Goal: Task Accomplishment & Management: Complete application form

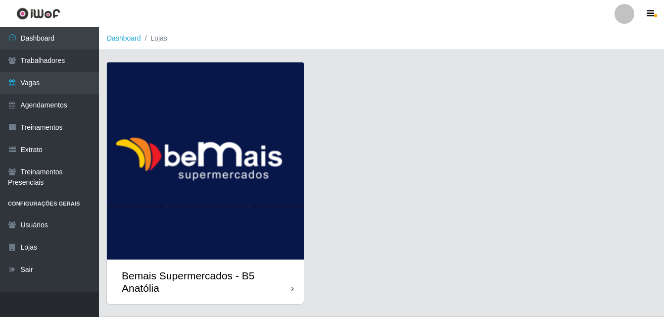
click at [291, 294] on div at bounding box center [292, 288] width 2 height 10
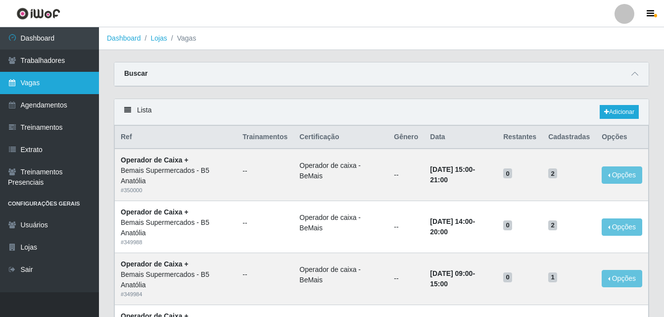
click at [33, 83] on link "Vagas" at bounding box center [49, 83] width 99 height 22
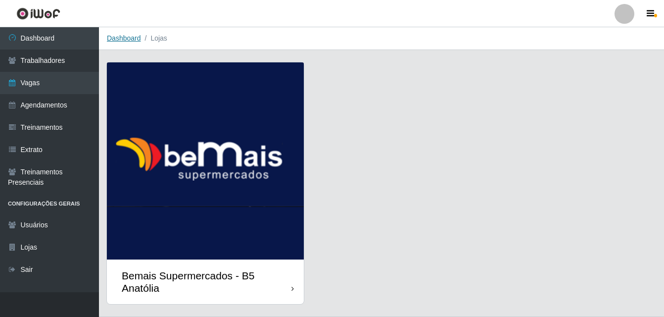
click at [125, 36] on link "Dashboard" at bounding box center [124, 38] width 34 height 8
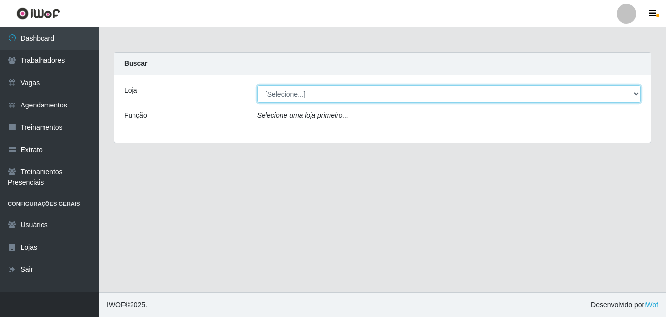
drag, startPoint x: 636, startPoint y: 93, endPoint x: 623, endPoint y: 102, distance: 16.5
click at [636, 93] on select "[Selecione...] Bemais Supermercados - B5 Anatólia" at bounding box center [449, 93] width 384 height 17
click at [321, 94] on select "[Selecione...] Bemais Supermercados - B5 Anatólia" at bounding box center [449, 93] width 384 height 17
click at [634, 93] on select "[Selecione...] Bemais Supermercados - B5 Anatólia" at bounding box center [449, 93] width 384 height 17
click at [257, 85] on select "[Selecione...] Bemais Supermercados - B5 Anatólia" at bounding box center [449, 93] width 384 height 17
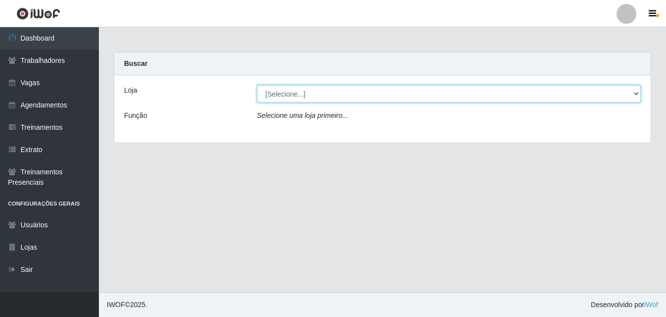
click at [639, 92] on select "[Selecione...] Bemais Supermercados - B5 Anatólia" at bounding box center [449, 93] width 384 height 17
select select "405"
click at [257, 85] on select "[Selecione...] Bemais Supermercados - B5 Anatólia" at bounding box center [449, 93] width 384 height 17
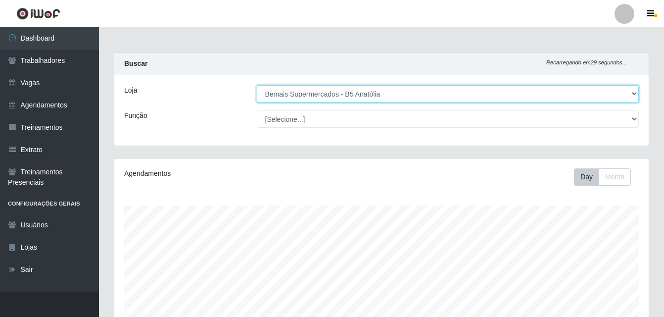
scroll to position [205, 534]
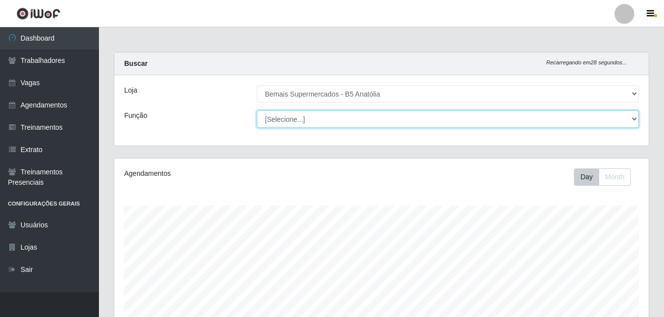
click at [634, 121] on select "[Selecione...] ASG ASG + ASG ++ Auxiliar de Estacionamento Auxiliar de Estacion…" at bounding box center [448, 118] width 382 height 17
click at [257, 110] on select "[Selecione...] ASG ASG + ASG ++ Auxiliar de Estacionamento Auxiliar de Estacion…" at bounding box center [448, 118] width 382 height 17
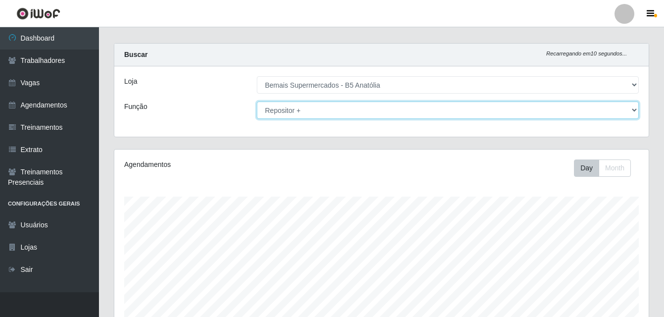
scroll to position [0, 0]
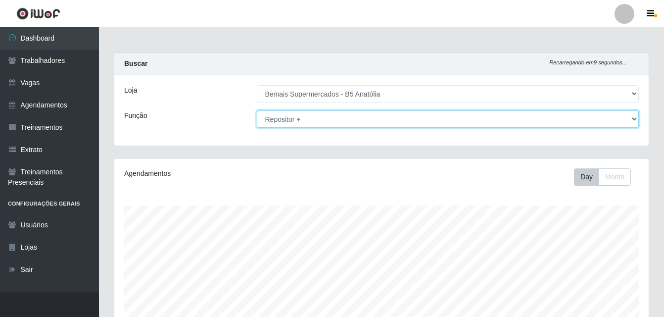
click at [633, 120] on select "[Selecione...] ASG ASG + ASG ++ Auxiliar de Estacionamento Auxiliar de Estacion…" at bounding box center [448, 118] width 382 height 17
select select "86"
click at [257, 110] on select "[Selecione...] ASG ASG + ASG ++ Auxiliar de Estacionamento Auxiliar de Estacion…" at bounding box center [448, 118] width 382 height 17
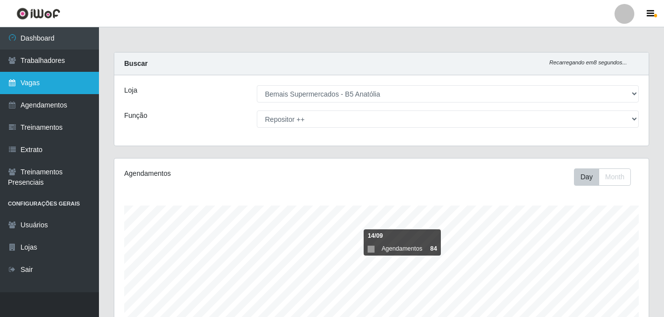
click at [25, 85] on link "Vagas" at bounding box center [49, 83] width 99 height 22
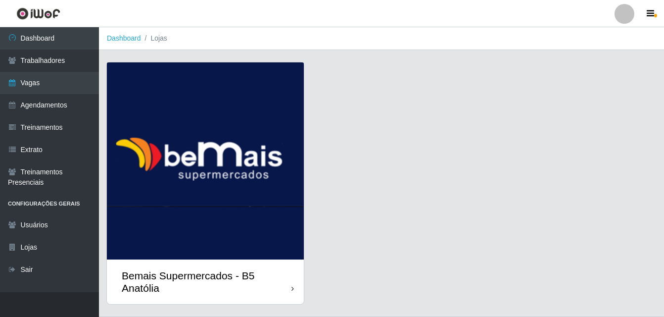
click at [292, 290] on icon at bounding box center [292, 288] width 2 height 7
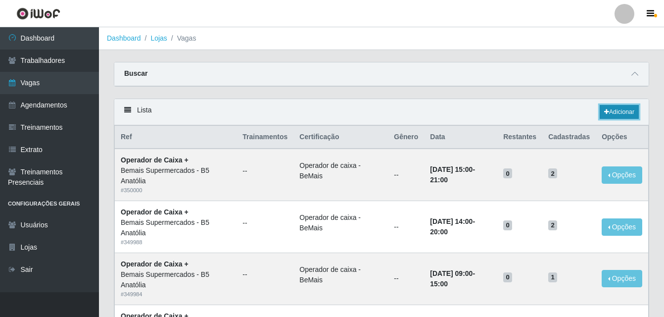
click at [620, 115] on link "Adicionar" at bounding box center [618, 112] width 39 height 14
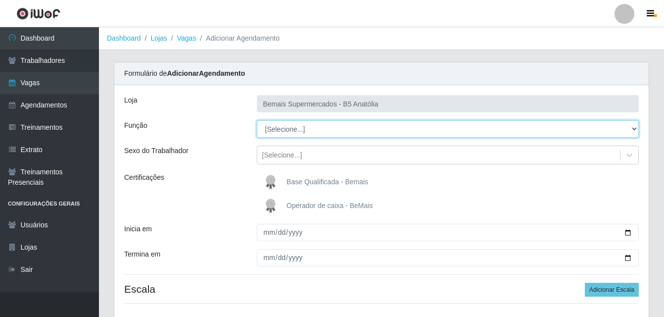
click at [634, 129] on select "[Selecione...] ASG ASG + ASG ++ Auxiliar de Estacionamento Auxiliar de Estacion…" at bounding box center [448, 128] width 382 height 17
select select "82"
click at [257, 120] on select "[Selecione...] ASG ASG + ASG ++ Auxiliar de Estacionamento Auxiliar de Estacion…" at bounding box center [448, 128] width 382 height 17
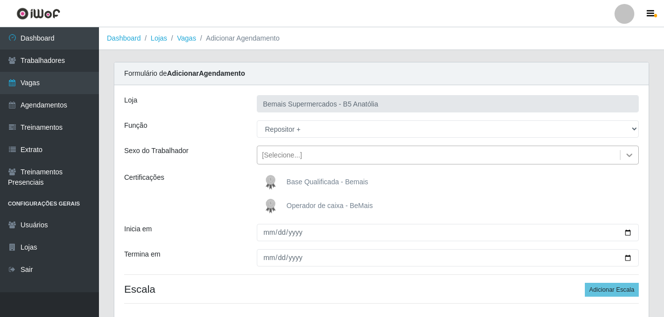
click at [629, 156] on icon at bounding box center [629, 154] width 6 height 3
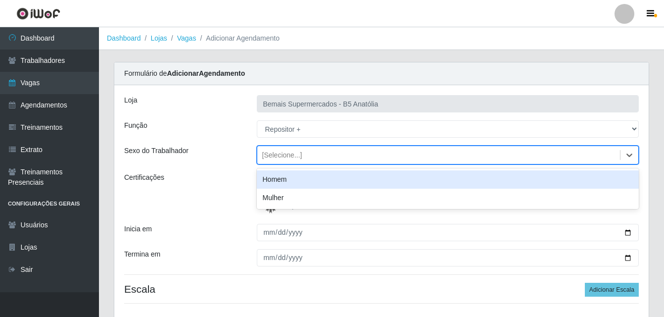
click at [347, 178] on div "Homem" at bounding box center [448, 179] width 382 height 18
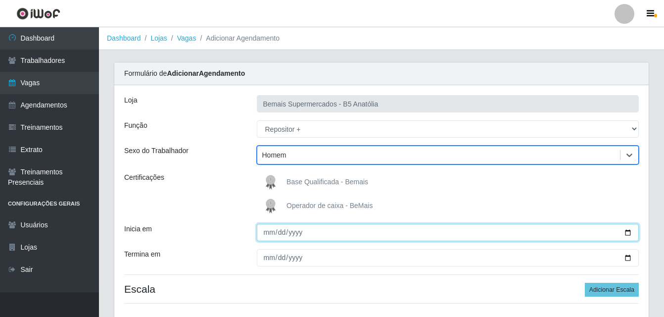
click at [627, 233] on input "Inicia em" at bounding box center [448, 232] width 382 height 17
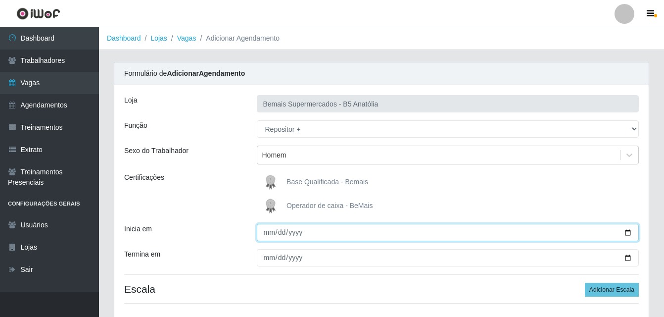
type input "[DATE]"
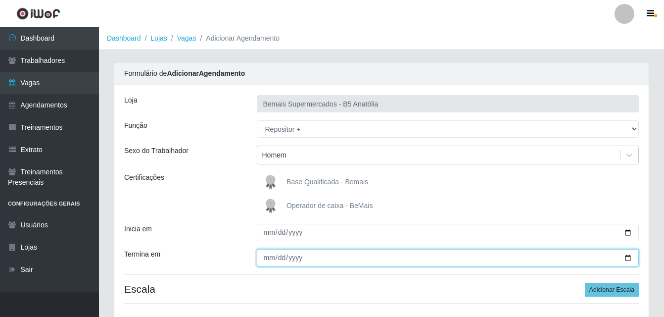
click at [628, 257] on input "Termina em" at bounding box center [448, 257] width 382 height 17
type input "[DATE]"
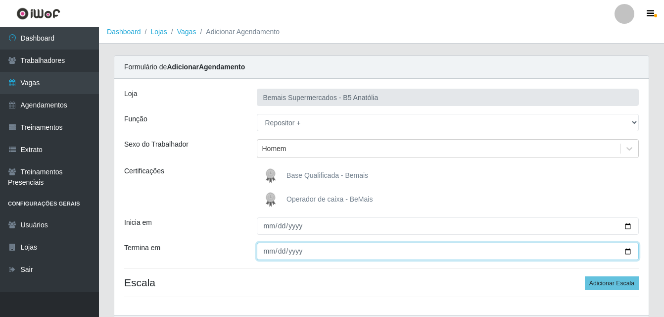
scroll to position [71, 0]
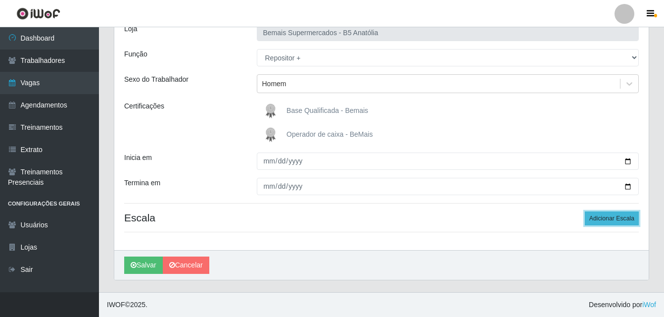
click at [624, 220] on button "Adicionar Escala" at bounding box center [612, 218] width 54 height 14
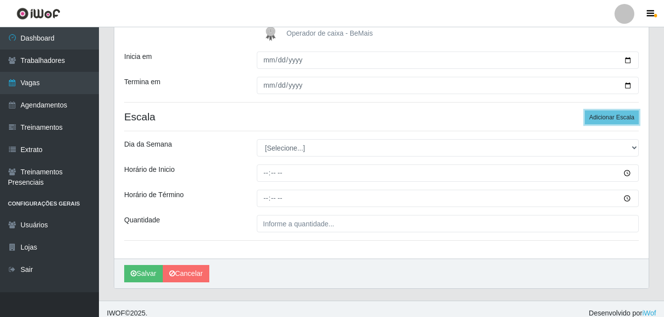
scroll to position [181, 0]
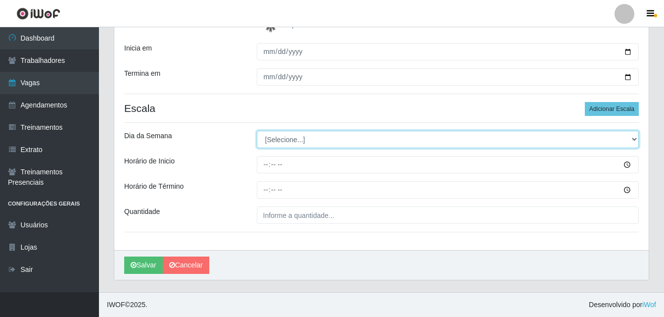
drag, startPoint x: 632, startPoint y: 138, endPoint x: 610, endPoint y: 142, distance: 22.6
click at [632, 138] on select "[Selecione...] Segunda Terça Quarta Quinta Sexta [PERSON_NAME]" at bounding box center [448, 139] width 382 height 17
select select "3"
click at [257, 131] on select "[Selecione...] Segunda Terça Quarta Quinta Sexta [PERSON_NAME]" at bounding box center [448, 139] width 382 height 17
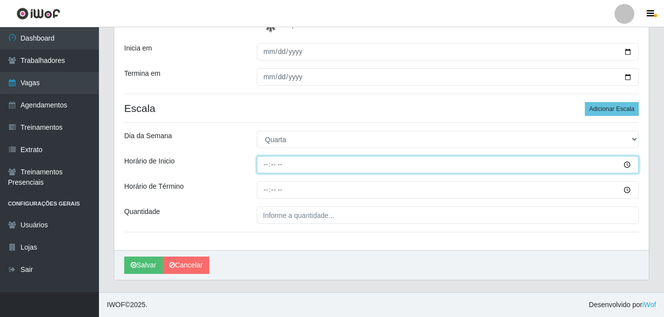
click at [265, 167] on input "Horário de Inicio" at bounding box center [448, 164] width 382 height 17
type input "15:00"
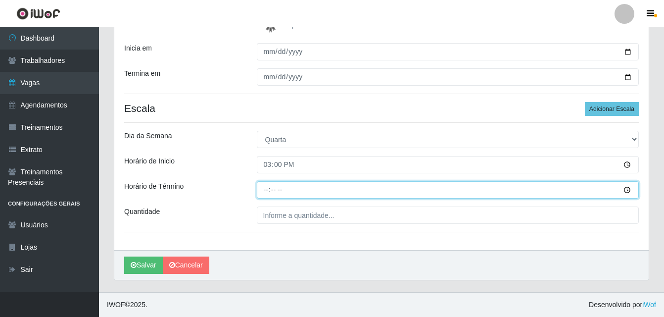
click at [265, 191] on input "Horário de Término" at bounding box center [448, 189] width 382 height 17
type input "21:00"
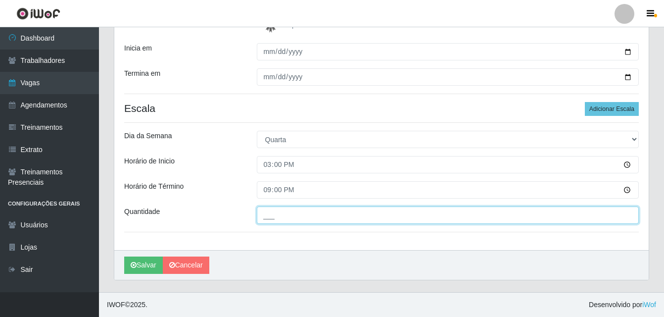
click at [296, 215] on input "___" at bounding box center [448, 214] width 382 height 17
type input "02_"
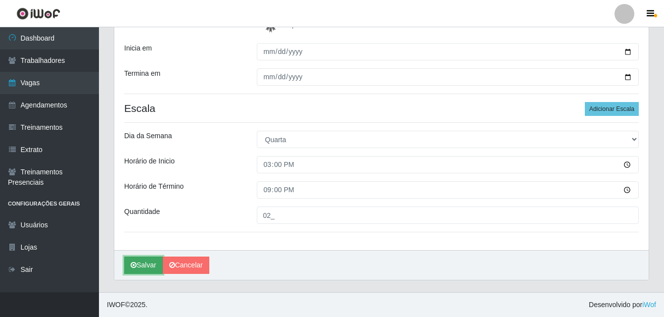
click at [146, 263] on button "Salvar" at bounding box center [143, 264] width 39 height 17
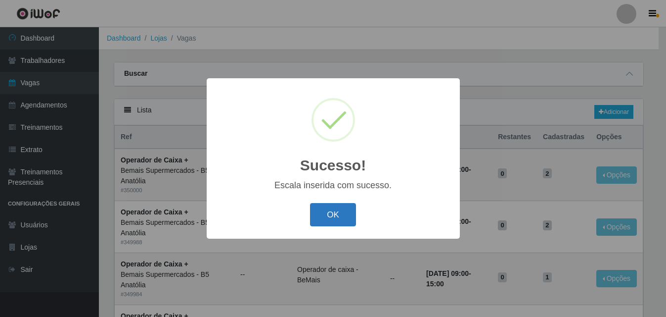
click at [343, 215] on button "OK" at bounding box center [333, 214] width 46 height 23
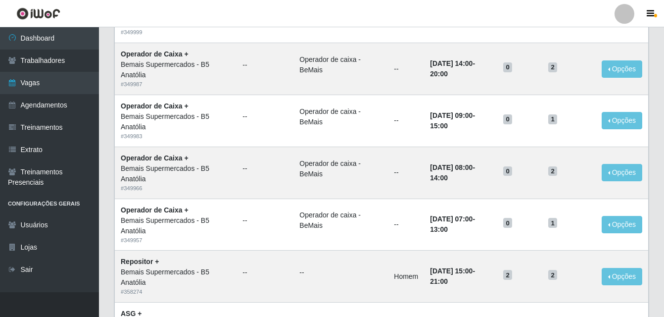
scroll to position [99, 0]
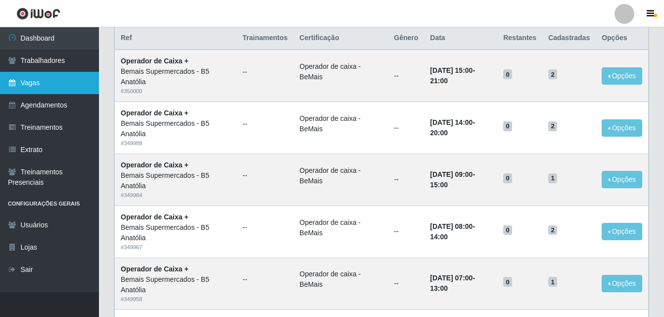
click at [42, 83] on link "Vagas" at bounding box center [49, 83] width 99 height 22
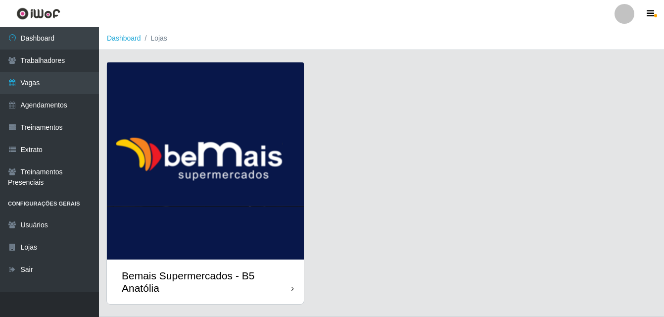
click at [293, 287] on icon at bounding box center [292, 288] width 2 height 7
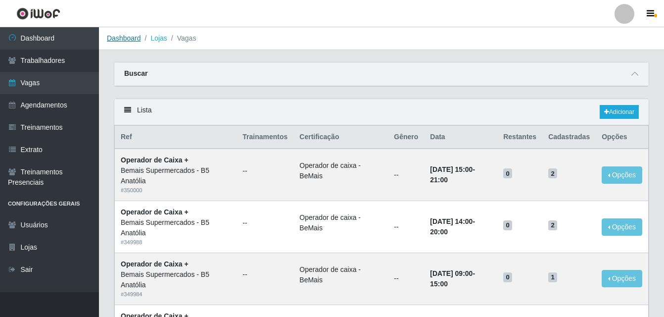
click at [120, 40] on link "Dashboard" at bounding box center [124, 38] width 34 height 8
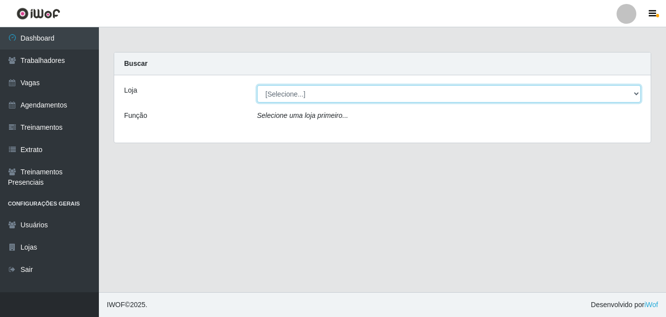
click at [637, 94] on select "[Selecione...] Bemais Supermercados - B5 Anatólia" at bounding box center [449, 93] width 384 height 17
select select "405"
click at [257, 85] on select "[Selecione...] Bemais Supermercados - B5 Anatólia" at bounding box center [449, 93] width 384 height 17
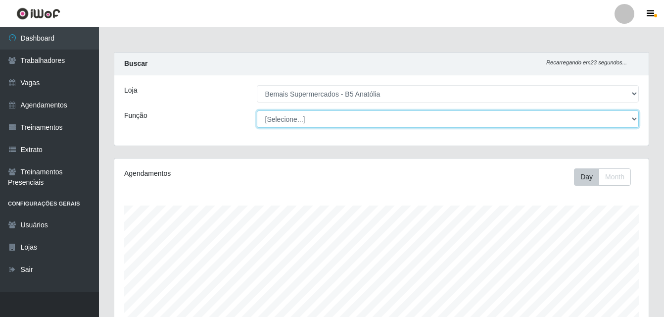
click at [634, 118] on select "[Selecione...] ASG ASG + ASG ++ Auxiliar de Estacionamento Auxiliar de Estacion…" at bounding box center [448, 118] width 382 height 17
select select "82"
click at [257, 110] on select "[Selecione...] ASG ASG + ASG ++ Auxiliar de Estacionamento Auxiliar de Estacion…" at bounding box center [448, 118] width 382 height 17
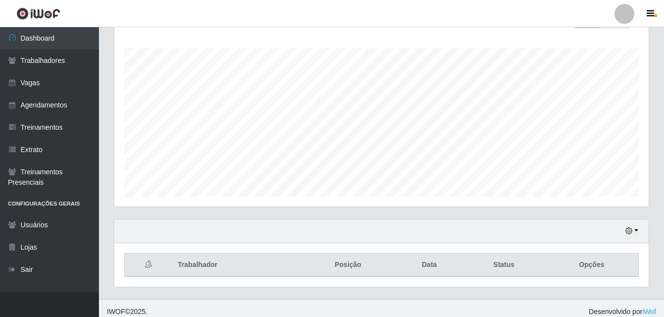
scroll to position [164, 0]
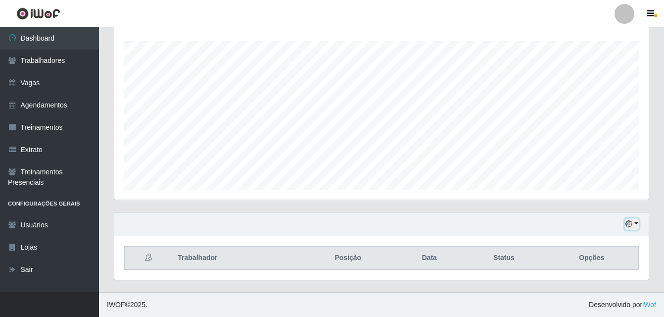
click at [636, 223] on button "button" at bounding box center [632, 223] width 14 height 11
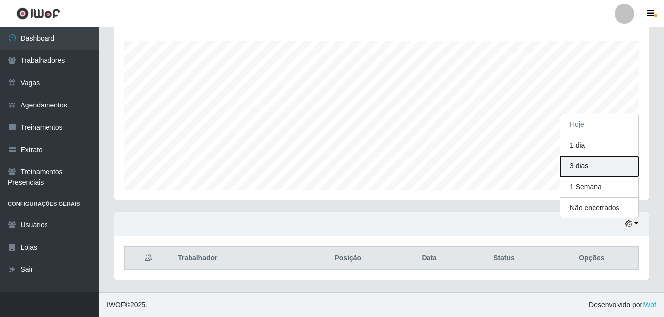
click at [580, 166] on button "3 dias" at bounding box center [599, 166] width 78 height 21
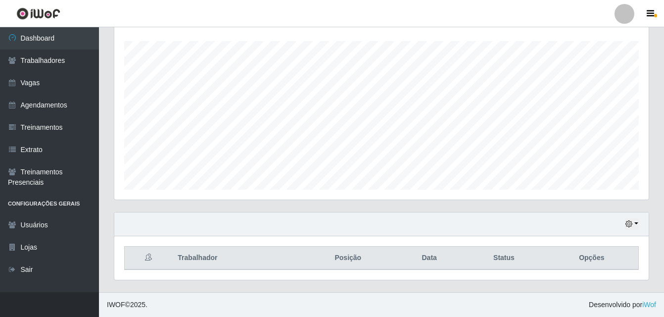
scroll to position [0, 0]
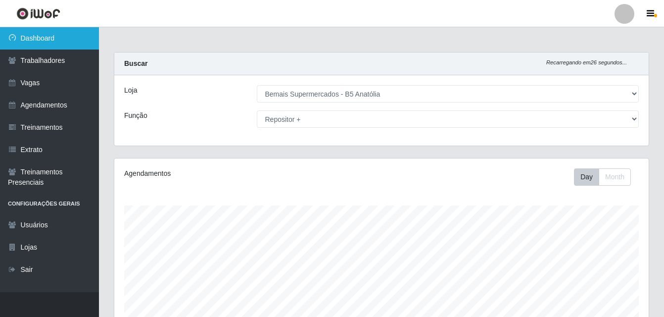
click at [34, 38] on link "Dashboard" at bounding box center [49, 38] width 99 height 22
